Goal: Information Seeking & Learning: Check status

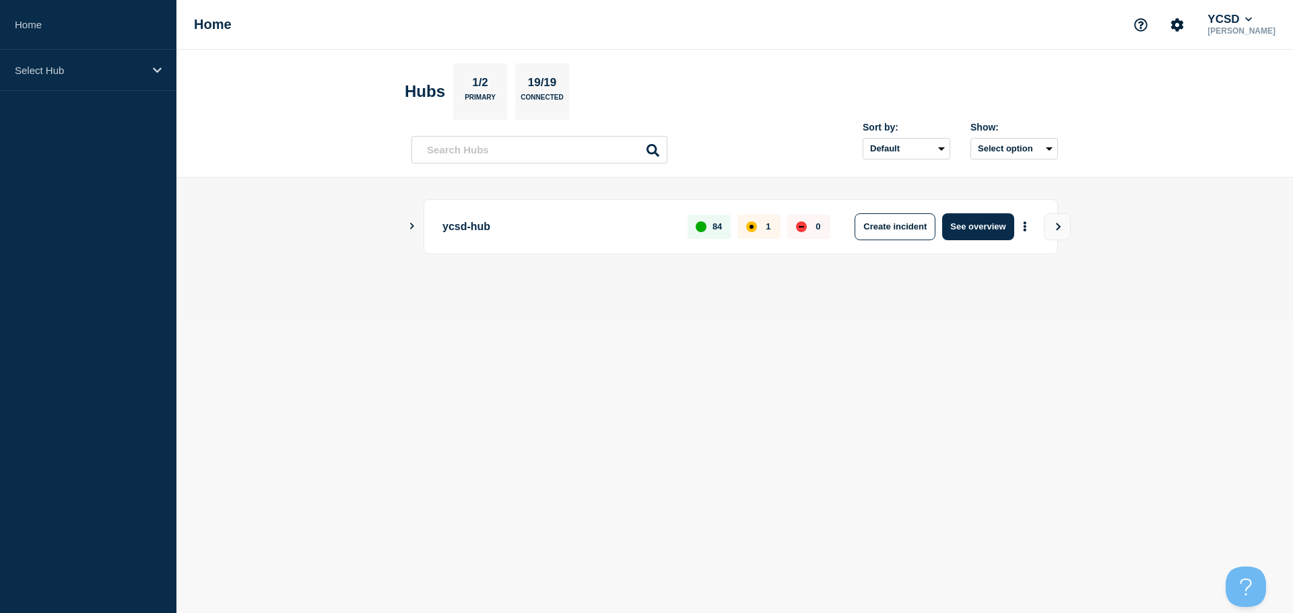
click at [768, 230] on p "1" at bounding box center [768, 227] width 5 height 10
click at [409, 226] on icon "Show Connected Hubs" at bounding box center [411, 226] width 9 height 7
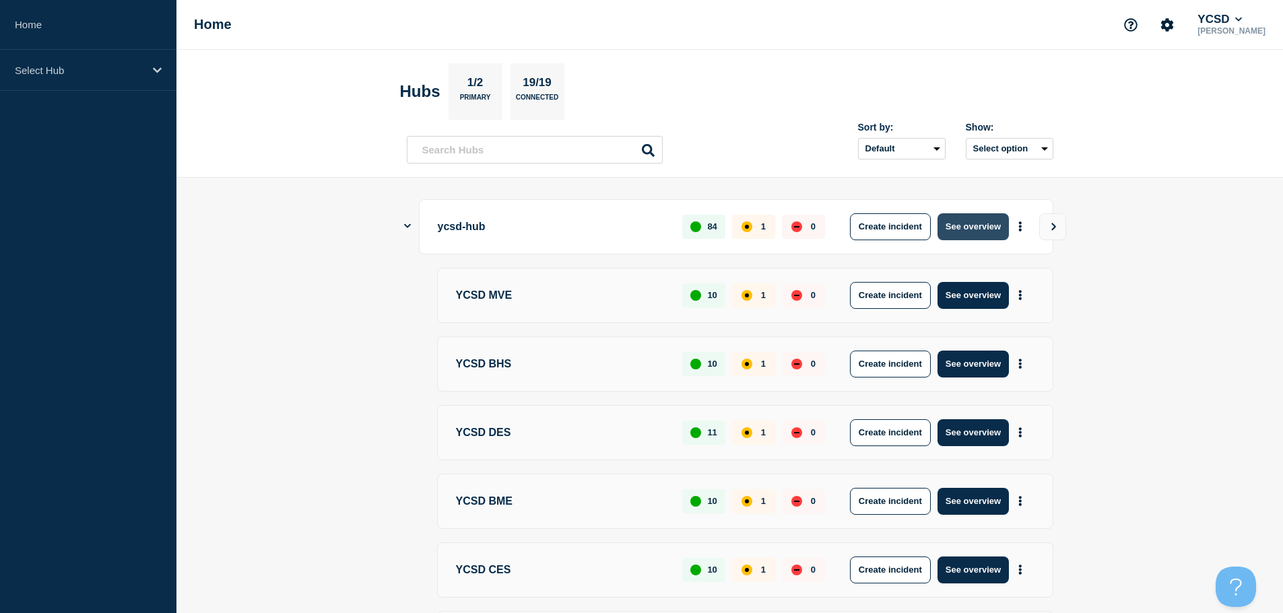
click at [947, 226] on button "See overview" at bounding box center [972, 226] width 71 height 27
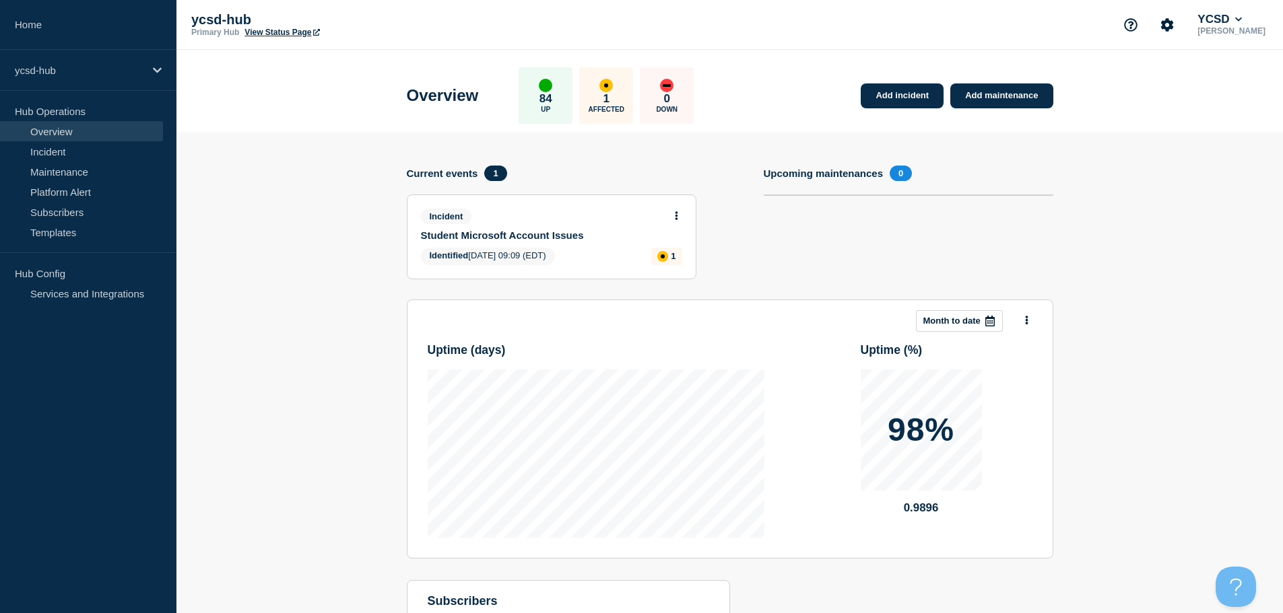
click at [545, 236] on link "Student Microsoft Account Issues" at bounding box center [542, 235] width 243 height 11
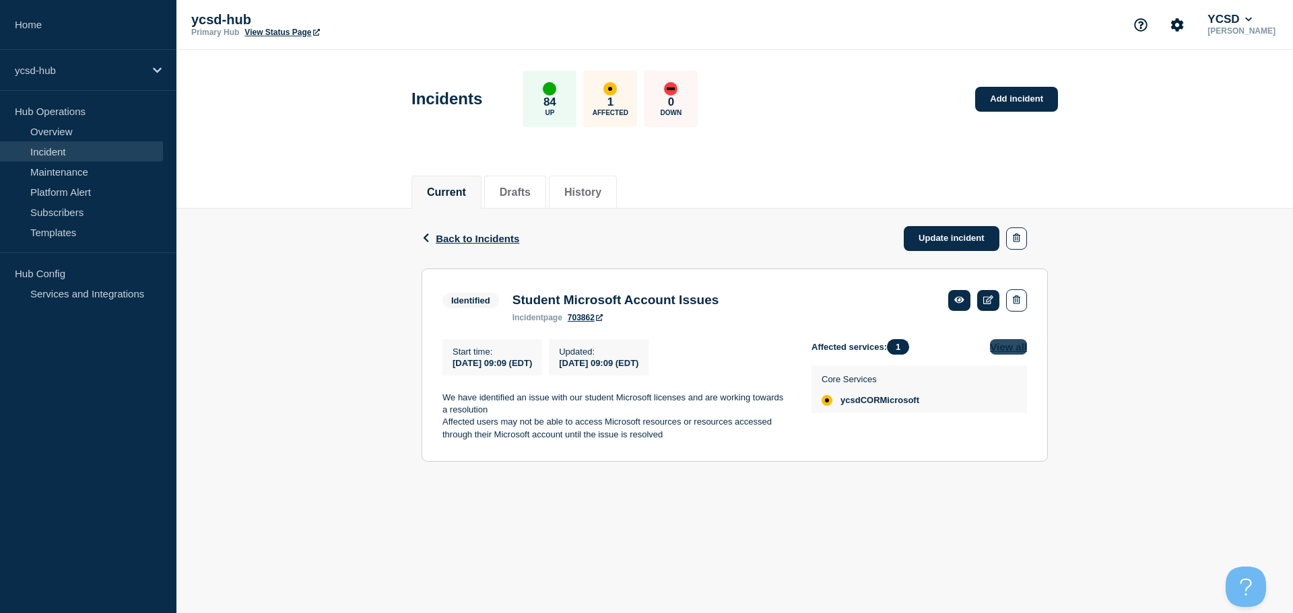
click at [1018, 353] on button "View all" at bounding box center [1008, 346] width 37 height 15
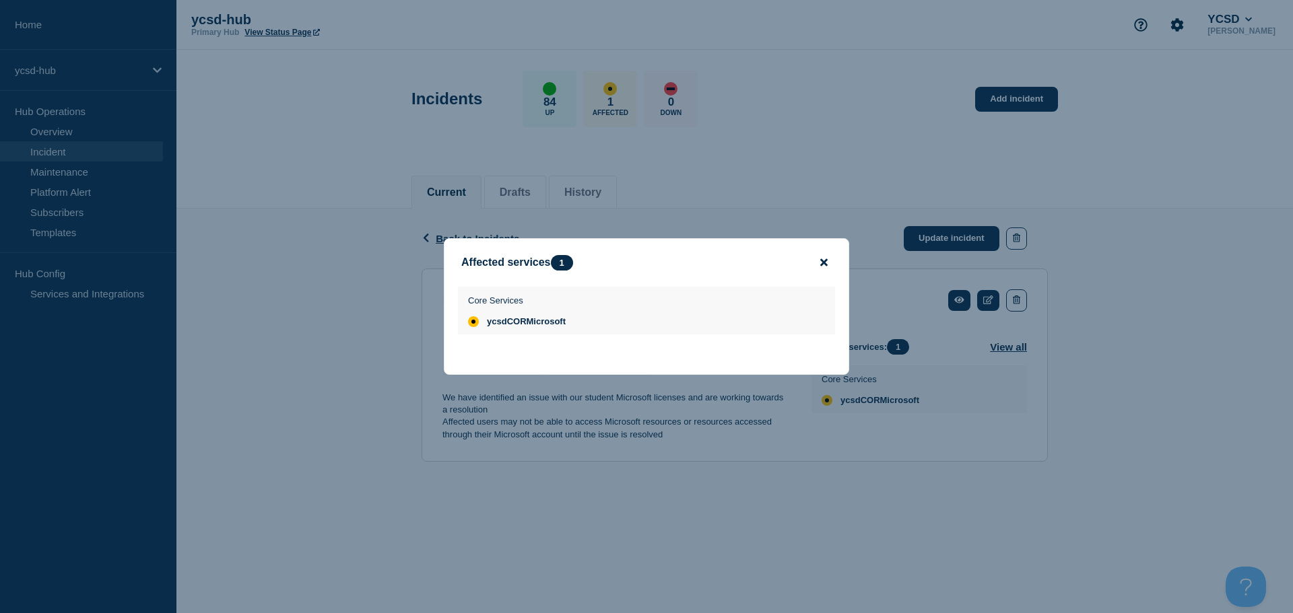
click at [821, 261] on icon "close button" at bounding box center [823, 262] width 7 height 11
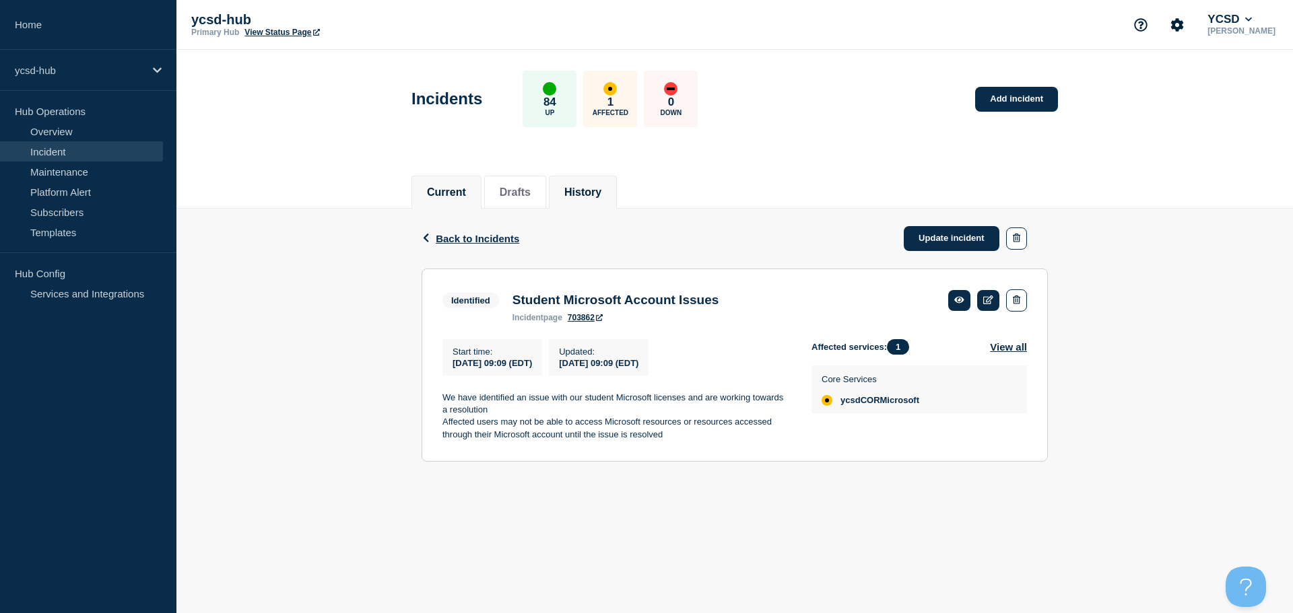
click at [586, 193] on button "History" at bounding box center [582, 193] width 37 height 12
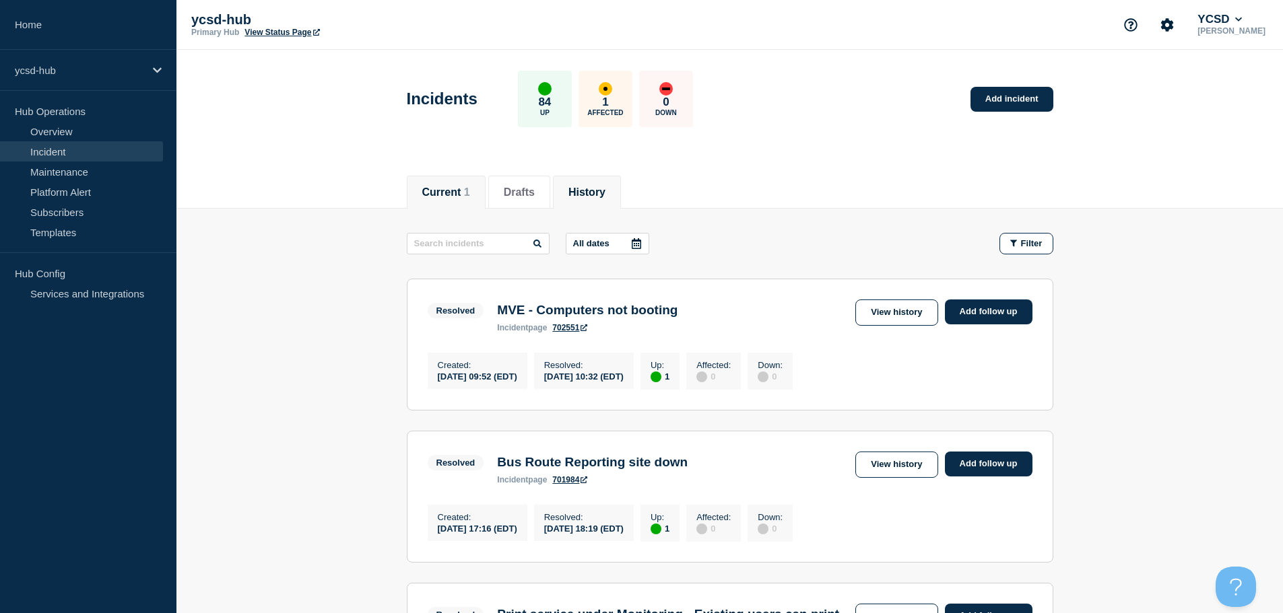
click at [435, 187] on button "Current 1" at bounding box center [446, 193] width 48 height 12
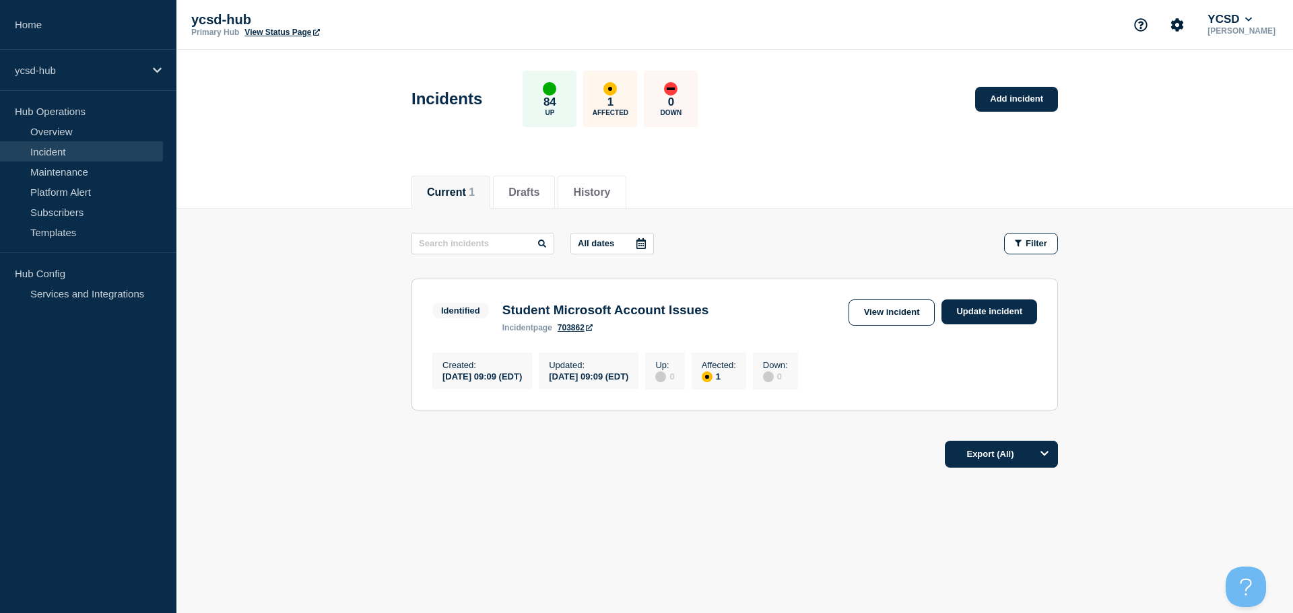
click at [568, 331] on link "703862" at bounding box center [575, 327] width 35 height 9
click at [1239, 578] on button "Open Beacon popover" at bounding box center [1243, 584] width 40 height 40
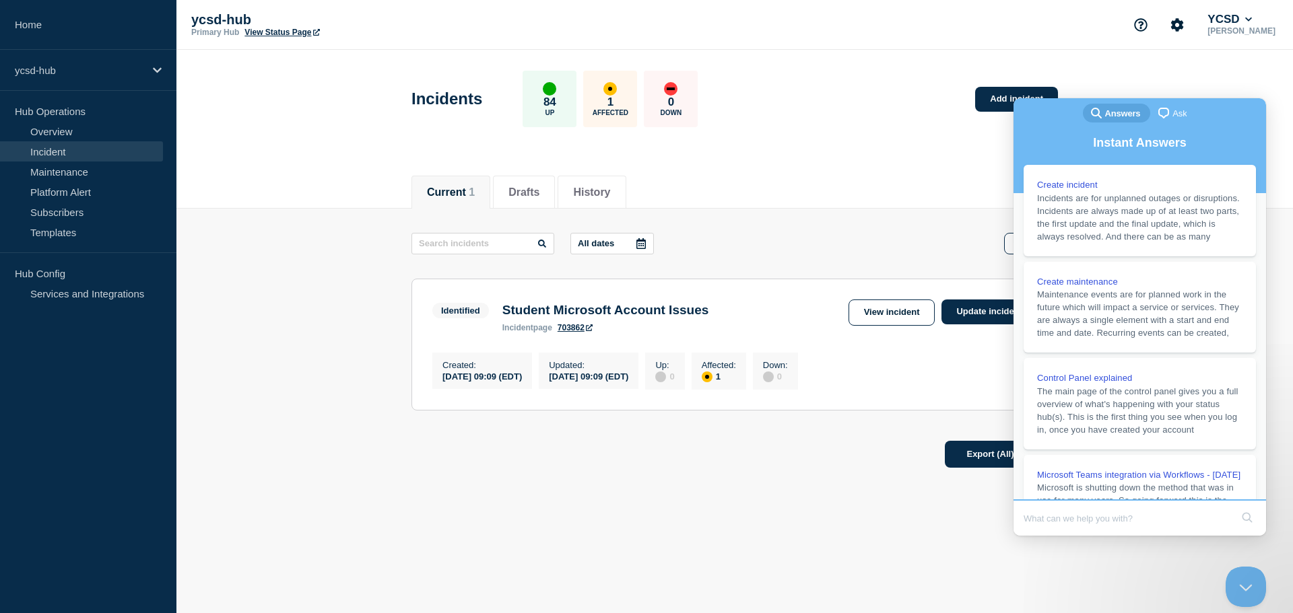
click at [1284, 93] on header "Incidents 84 Up 1 Affected 0 Down Add incident" at bounding box center [734, 106] width 1116 height 112
click at [1185, 75] on header "Incidents 84 Up 1 Affected 0 Down Add incident" at bounding box center [734, 106] width 1116 height 112
click at [1244, 593] on button "Close Beacon popover" at bounding box center [1243, 584] width 40 height 40
